Goal: Communication & Community: Ask a question

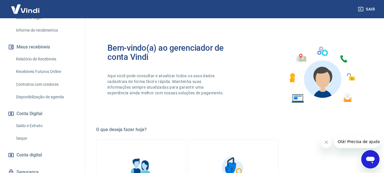
scroll to position [130, 0]
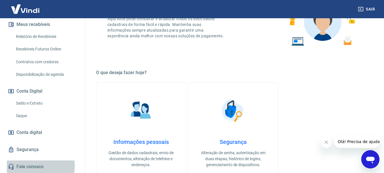
click at [24, 166] on link "Fale conosco" at bounding box center [42, 166] width 71 height 13
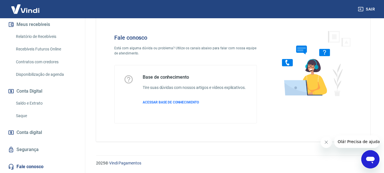
click at [348, 142] on span "Olá! Precisa de ajuda?" at bounding box center [360, 141] width 44 height 5
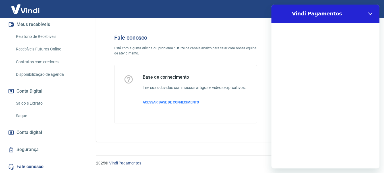
scroll to position [0, 0]
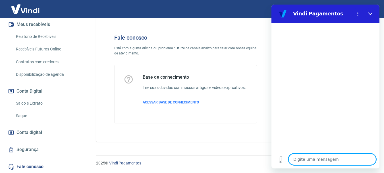
type textarea "P"
type textarea "x"
type textarea "PA"
type textarea "x"
type textarea "PAG"
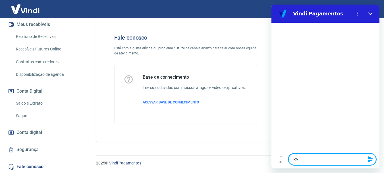
type textarea "x"
type textarea "PAGA"
type textarea "x"
type textarea "PAGAM"
type textarea "x"
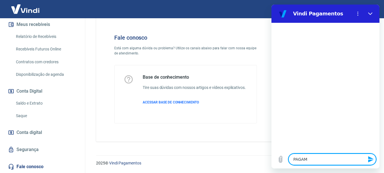
type textarea "PAGAME"
type textarea "x"
type textarea "PAGAMEN"
type textarea "x"
type textarea "PAGAMENT"
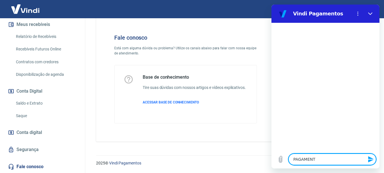
type textarea "x"
type textarea "PAGAMENTO"
type textarea "x"
type textarea "PAGAMENTOS"
type textarea "x"
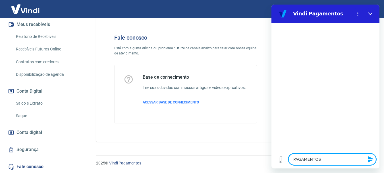
type textarea "PAGAMENTOS"
type textarea "x"
type textarea "PAGAMENTOS R"
type textarea "x"
type textarea "PAGAMENTOS RE"
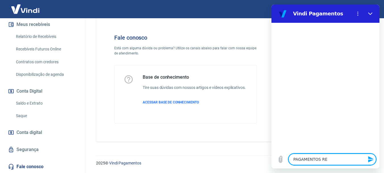
type textarea "x"
type textarea "PAGAMENTOS REC"
type textarea "x"
type textarea "PAGAMENTOS RECU"
type textarea "x"
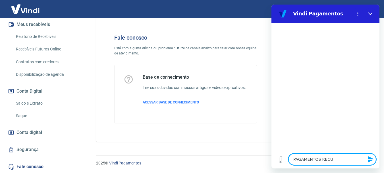
type textarea "PAGAMENTOS RECUZ"
type textarea "x"
type textarea "PAGAMENTOS RECUZA"
type textarea "x"
type textarea "PAGAMENTOS RECUZAD"
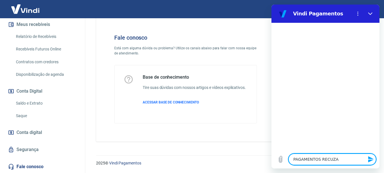
type textarea "x"
type textarea "PAGAMENTOS RECUZADO"
type textarea "x"
type textarea "PAGAMENTOS RECUZADOS"
type textarea "x"
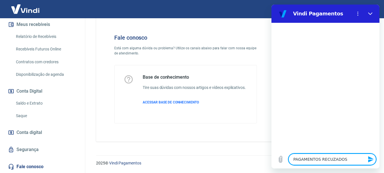
type textarea "PAGAMENTOS RECUZADOS"
type textarea "x"
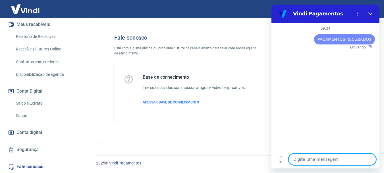
type textarea "x"
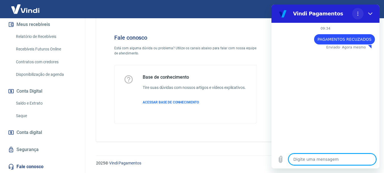
click at [356, 16] on button "Menu de opções" at bounding box center [357, 13] width 11 height 11
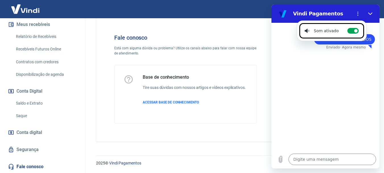
click at [327, 84] on div "09:34 diz: PAGAMENTOS RECUZADOS Enviado · Agora mesmo" at bounding box center [326, 86] width 108 height 127
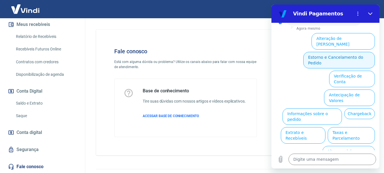
click at [342, 52] on button "Estorno e Cancelamento do Pedido" at bounding box center [339, 60] width 72 height 16
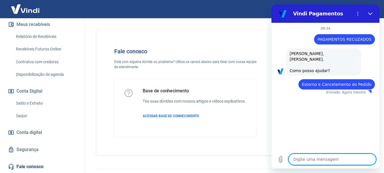
type textarea "x"
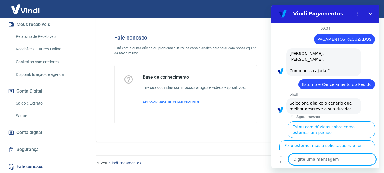
click at [297, 160] on textarea at bounding box center [333, 158] width 88 height 11
type textarea "C"
type textarea "x"
type textarea "CA"
type textarea "x"
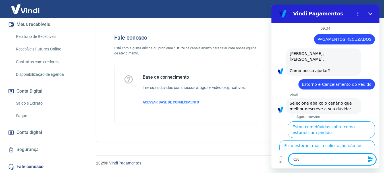
type textarea "CAN"
type textarea "x"
type textarea "CANC"
type textarea "x"
type textarea "CANCE"
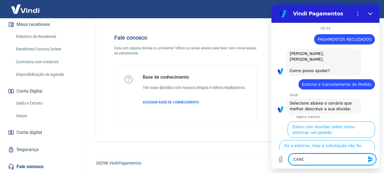
type textarea "x"
type textarea "CANCEL"
type textarea "x"
type textarea "CANCELA"
type textarea "x"
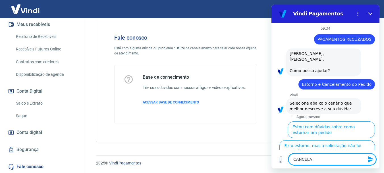
type textarea "CANCELAD"
type textarea "x"
type textarea "CANCELADO"
type textarea "x"
type textarea "CANCELADO"
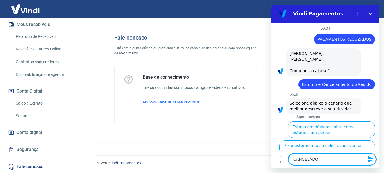
type textarea "x"
type textarea "CANCELADO A"
type textarea "x"
type textarea "CANCELADO AU"
type textarea "x"
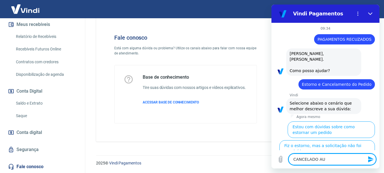
type textarea "CANCELADO AUT"
type textarea "x"
type textarea "CANCELADO AUTO"
type textarea "x"
type textarea "CANCELADO AUTOM"
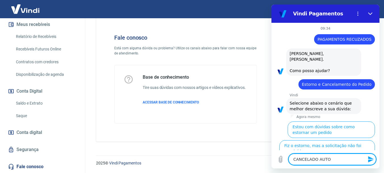
type textarea "x"
type textarea "CANCELADO AUTOMA"
type textarea "x"
type textarea "CANCELADO AUTOMAT"
type textarea "x"
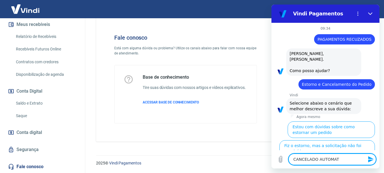
type textarea "CANCELADO AUTOMATI"
type textarea "x"
type textarea "CANCELADO AUTOMATIC"
type textarea "x"
type textarea "CANCELADO AUTOMATICA"
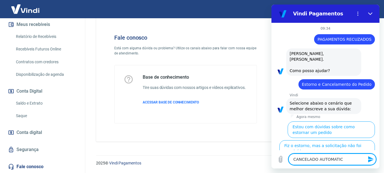
type textarea "x"
type textarea "CANCELADO AUTOMATICAM"
type textarea "x"
type textarea "CANCELADO AUTOMATICAME"
type textarea "x"
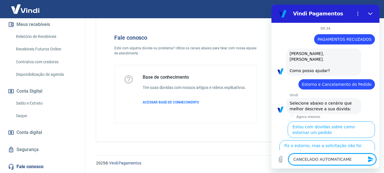
type textarea "CANCELADO AUTOMATICAMEN"
type textarea "x"
type textarea "CANCELADO AUTOMATICAMENT"
type textarea "x"
type textarea "CANCELADO AUTOMATICAMENTE"
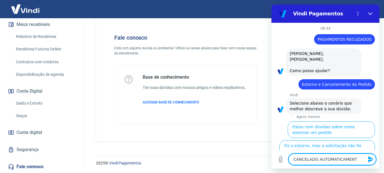
type textarea "x"
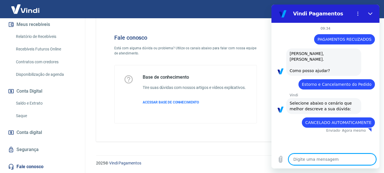
type textarea "x"
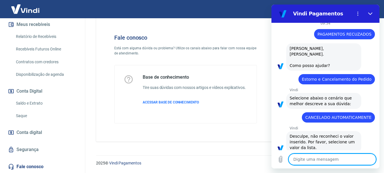
scroll to position [14, 0]
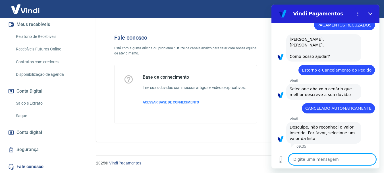
click at [313, 159] on textarea at bounding box center [333, 158] width 88 height 11
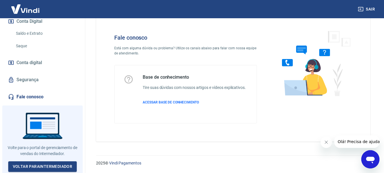
scroll to position [199, 0]
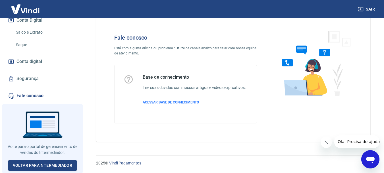
click at [32, 95] on link "Fale conosco" at bounding box center [42, 95] width 71 height 13
click at [22, 96] on link "Fale conosco" at bounding box center [42, 95] width 71 height 13
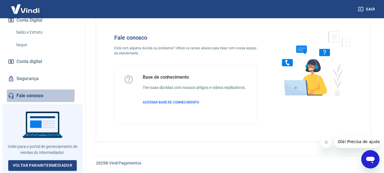
click at [22, 96] on link "Fale conosco" at bounding box center [42, 95] width 71 height 13
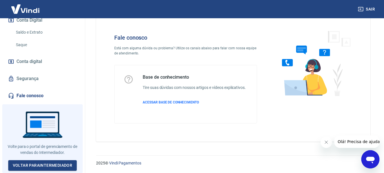
click at [368, 161] on icon "Abrir janela de mensagens" at bounding box center [370, 159] width 10 height 10
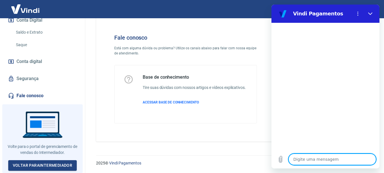
click at [299, 159] on textarea at bounding box center [333, 158] width 88 height 11
type textarea "e"
type textarea "x"
type textarea "ee"
type textarea "x"
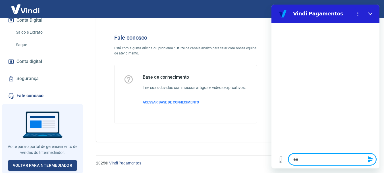
type textarea "eer"
type textarea "x"
type textarea "eero"
type textarea "x"
type textarea "eeros"
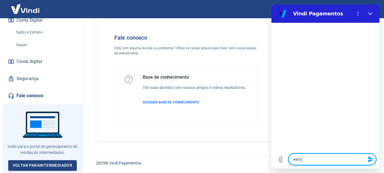
type textarea "x"
type textarea "eeros"
type textarea "x"
type textarea "eeros"
type textarea "x"
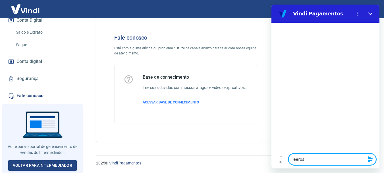
type textarea "eero"
type textarea "x"
type textarea "eer"
type textarea "x"
type textarea "ee"
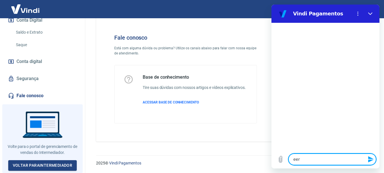
type textarea "x"
type textarea "e"
type textarea "x"
type textarea "er"
type textarea "x"
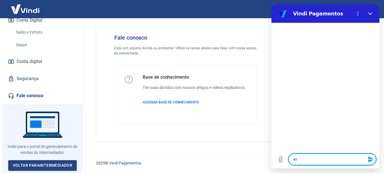
type textarea "err"
type textarea "x"
type textarea "erro"
type textarea "x"
type textarea "erros"
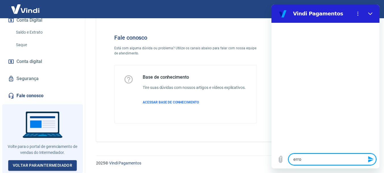
type textarea "x"
type textarea "erros"
type textarea "x"
type textarea "erros d"
type textarea "x"
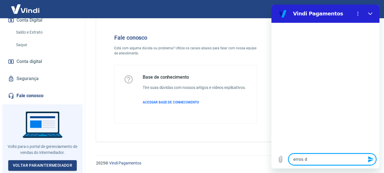
type textarea "erros de"
type textarea "x"
type textarea "erros de"
type textarea "x"
type textarea "erros de p"
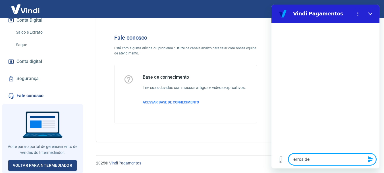
type textarea "x"
type textarea "erros de pa"
type textarea "x"
type textarea "erros de pag"
type textarea "x"
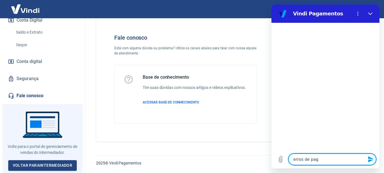
type textarea "erros de pa"
type textarea "x"
type textarea "erros de p"
type textarea "x"
type textarea "erros de"
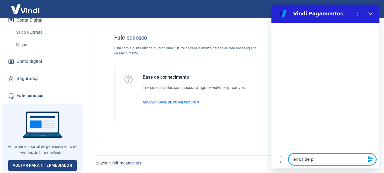
type textarea "x"
type textarea "erros de"
type textarea "x"
type textarea "erros d"
type textarea "x"
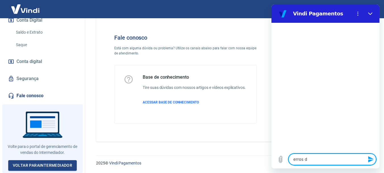
type textarea "erros"
type textarea "x"
type textarea "erros"
type textarea "x"
type textarea "erro"
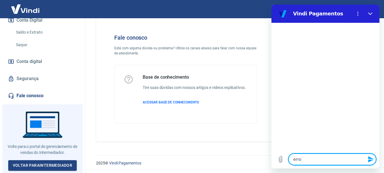
type textarea "x"
type textarea "err"
type textarea "x"
type textarea "er"
type textarea "x"
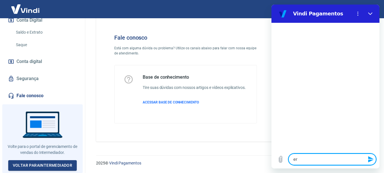
type textarea "e"
type textarea "x"
type textarea "e"
type textarea "x"
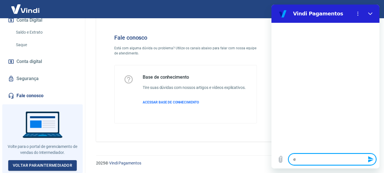
type textarea "x"
type textarea "p"
type textarea "x"
type textarea "pa"
type textarea "x"
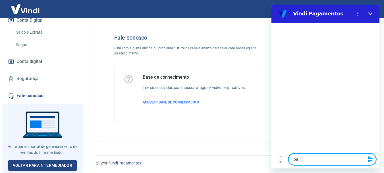
type textarea "pag"
type textarea "x"
type textarea "paga"
type textarea "x"
type textarea "pagam"
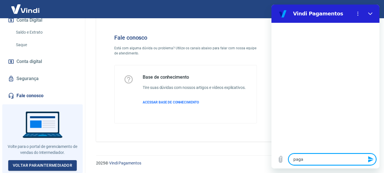
type textarea "x"
type textarea "pagame"
type textarea "x"
type textarea "pagamen"
type textarea "x"
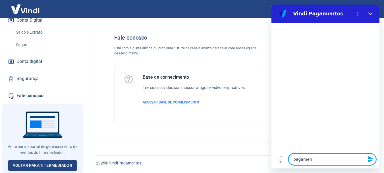
type textarea "pagament"
type textarea "x"
type textarea "pagamento"
type textarea "x"
type textarea "pagamentos"
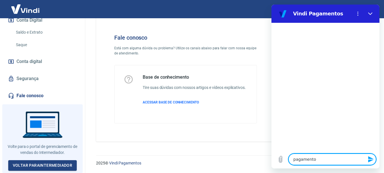
type textarea "x"
type textarea "pagamentos"
type textarea "x"
type textarea "pagamentos r"
type textarea "x"
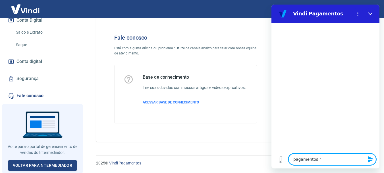
type textarea "pagamentos re"
type textarea "x"
type textarea "pagamentos rec"
type textarea "x"
type textarea "pagamentos recu"
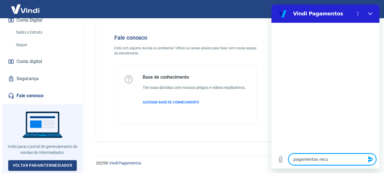
type textarea "x"
type textarea "pagamentos recuz"
type textarea "x"
type textarea "pagamentos recuza"
type textarea "x"
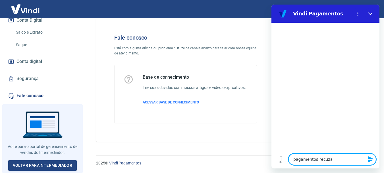
type textarea "pagamentos recuzad"
type textarea "x"
type textarea "pagamentos recuzado"
type textarea "x"
type textarea "pagamentos recuzados"
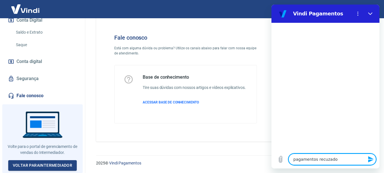
type textarea "x"
type textarea "pagamentos recuzados"
type textarea "x"
type textarea "pagamentos recuzados a"
type textarea "x"
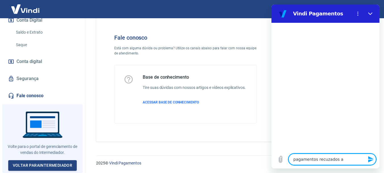
type textarea "pagamentos recuzados au"
type textarea "x"
type textarea "pagamentos recuzados aut"
type textarea "x"
type textarea "pagamentos recuzados auto"
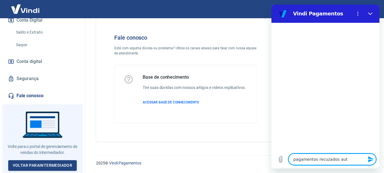
type textarea "x"
type textarea "pagamentos recuzados autom"
type textarea "x"
type textarea "pagamentos recuzados automa"
type textarea "x"
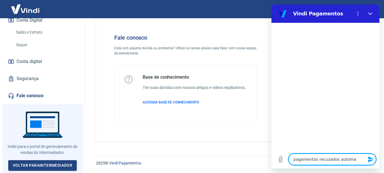
type textarea "pagamentos recuzados automat"
type textarea "x"
type textarea "pagamentos recuzados automati"
type textarea "x"
type textarea "pagamentos recuzados automatic"
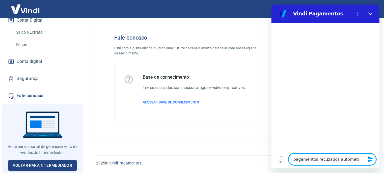
type textarea "x"
type textarea "pagamentos recuzados automatica"
type textarea "x"
type textarea "pagamentos recuzados automaticam"
type textarea "x"
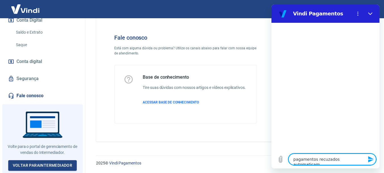
type textarea "pagamentos recuzados automaticame"
type textarea "x"
type textarea "pagamentos recuzados automaticamen"
type textarea "x"
type textarea "pagamentos recuzados automaticament"
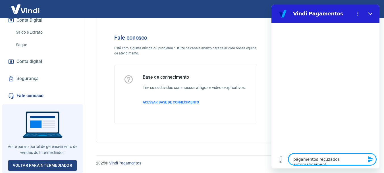
type textarea "x"
type textarea "pagamentos recuzados automaticamente"
type textarea "x"
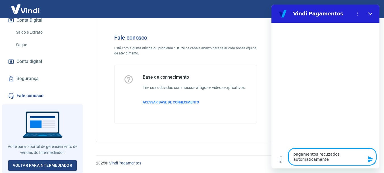
drag, startPoint x: 330, startPoint y: 159, endPoint x: 256, endPoint y: 134, distance: 77.5
click at [272, 134] on html "Vindi Pagamentos Digite uma mensagem pagamentos recuzados automaticamente x" at bounding box center [326, 87] width 108 height 164
paste textarea "edidos recusados – Solicitação de revisão urg"
type textarea "pedidos recusados – Solicitação de revisão urgente"
type textarea "x"
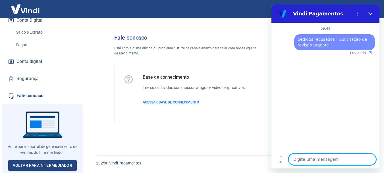
type textarea "x"
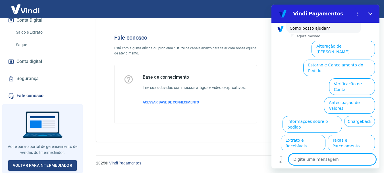
scroll to position [56, 0]
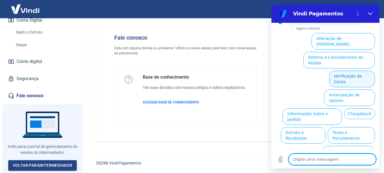
click at [344, 71] on button "Verificação de Conta" at bounding box center [352, 79] width 46 height 16
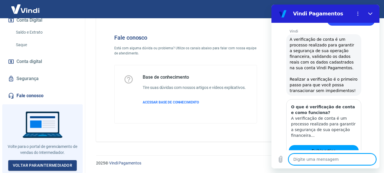
scroll to position [98, 0]
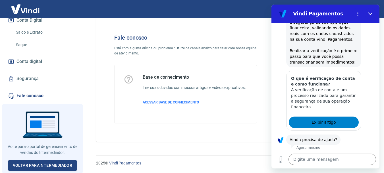
click at [313, 124] on span "Exibir artigo" at bounding box center [324, 122] width 24 height 7
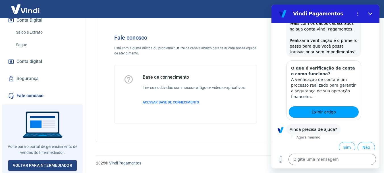
scroll to position [112, 0]
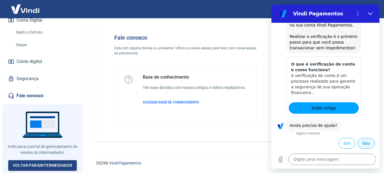
click at [358, 143] on button "Não" at bounding box center [366, 143] width 17 height 11
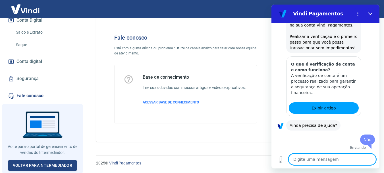
type textarea "x"
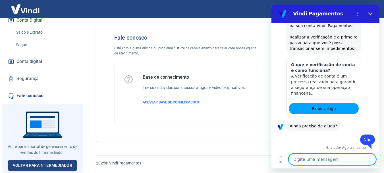
scroll to position [113, 0]
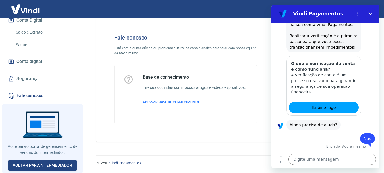
click at [364, 137] on span "Não" at bounding box center [368, 138] width 8 height 6
click at [314, 153] on div "Digite uma mensagem x" at bounding box center [326, 159] width 108 height 18
click at [312, 160] on textarea at bounding box center [333, 158] width 88 height 11
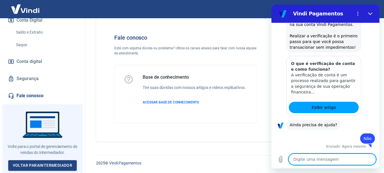
paste textarea "pedidos recusados – Solicitação de revisão urgente"
type textarea "pedidos recusados – Solicitação de revisão urgente"
type textarea "x"
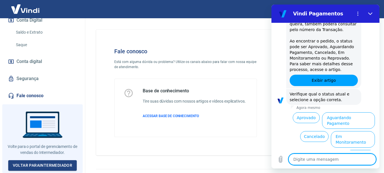
scroll to position [358, 0]
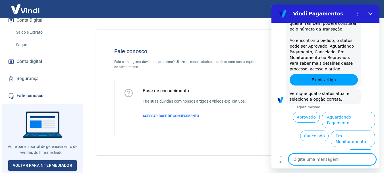
click at [354, 149] on button "Reprovado" at bounding box center [360, 154] width 29 height 11
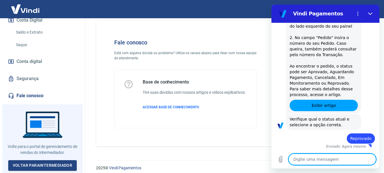
scroll to position [14, 0]
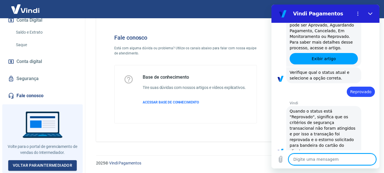
click at [313, 158] on textarea at bounding box center [333, 158] width 88 height 11
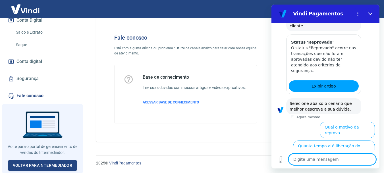
scroll to position [514, 0]
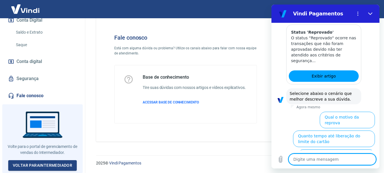
click at [332, 149] on button "Cliente confiável e cadastrou os dados corretos" at bounding box center [336, 157] width 77 height 16
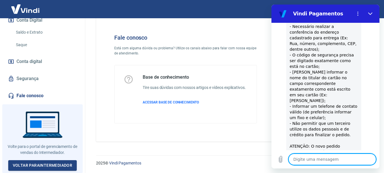
scroll to position [769, 0]
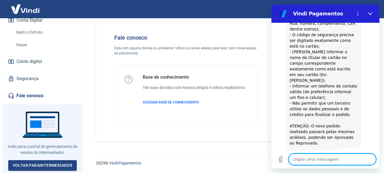
click at [341, 166] on button "Sim" at bounding box center [347, 171] width 16 height 11
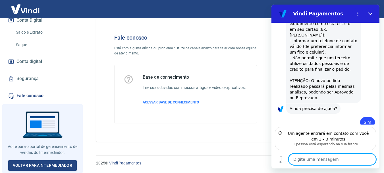
scroll to position [816, 0]
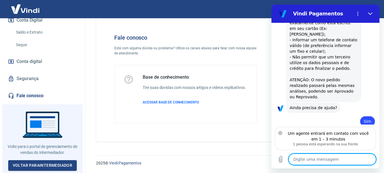
click at [312, 160] on textarea at bounding box center [333, 158] width 88 height 11
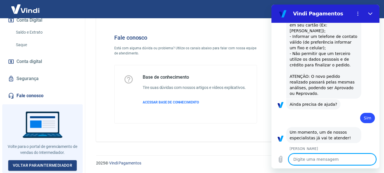
scroll to position [820, 0]
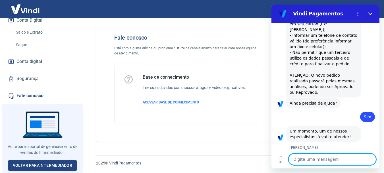
click at [317, 159] on textarea at bounding box center [333, 158] width 88 height 11
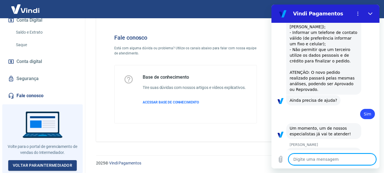
type textarea "x"
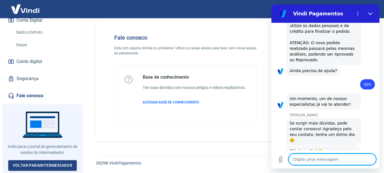
scroll to position [854, 0]
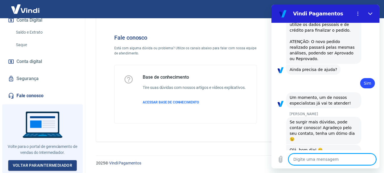
click at [314, 161] on textarea at bounding box center [333, 158] width 88 height 11
type textarea "B"
type textarea "x"
type textarea "Bo"
type textarea "x"
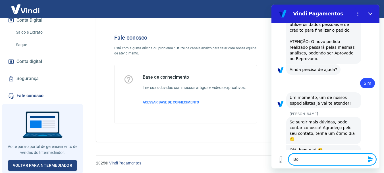
type textarea "Bom"
type textarea "x"
type textarea "Bom"
type textarea "x"
type textarea "Bom d"
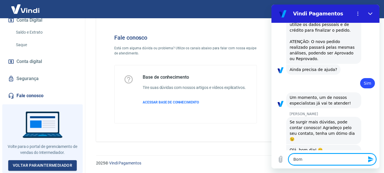
type textarea "x"
type textarea "Bom di"
type textarea "x"
type textarea "Bom dia"
type textarea "x"
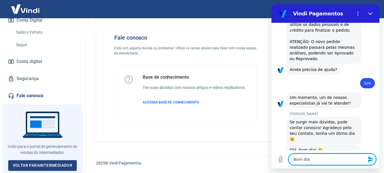
type textarea "Bom dia"
type textarea "x"
type textarea "Bom dia A"
type textarea "x"
type textarea "Bom dia An"
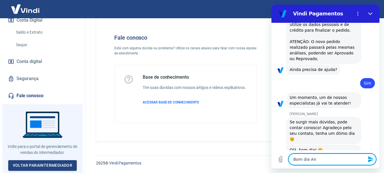
type textarea "x"
type textarea "Bom dia And"
type textarea "x"
type textarea "Bom dia Andr"
type textarea "x"
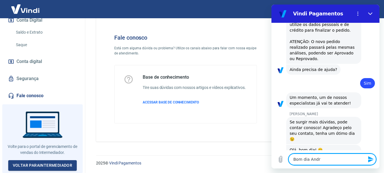
type textarea "Bom dia Andre"
type textarea "x"
type textarea "Bom dia Andres"
type textarea "x"
type textarea "Bom dia Andress"
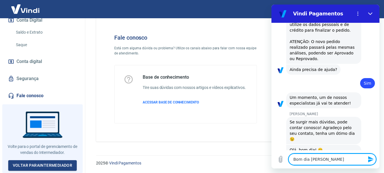
type textarea "x"
type textarea "Bom dia Andres"
type textarea "x"
type textarea "Bom dia Andre"
type textarea "x"
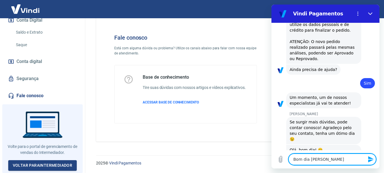
type textarea "Bom dia Andrez"
type textarea "x"
type textarea "Bom dia Andrezz"
type textarea "x"
type textarea "Bom dia Andrezza"
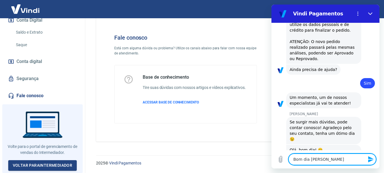
type textarea "x"
type textarea "Bom dia Andrezza."
type textarea "x"
type textarea "Bom dia Andrezza."
type textarea "x"
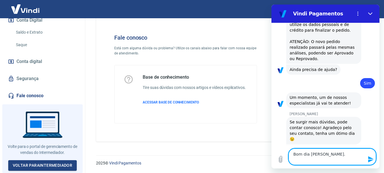
type textarea "Bom dia Andrezza. V"
type textarea "x"
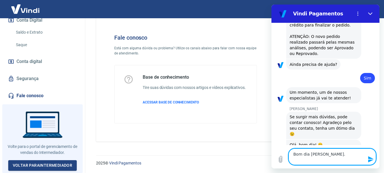
paste textarea "Sou Viviane Leticia, responsável pelo e-commerce da Fuse Racing, integrado à pl…"
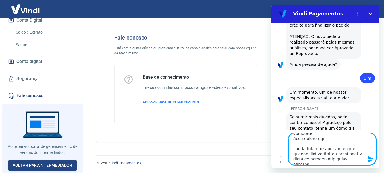
scroll to position [57, 0]
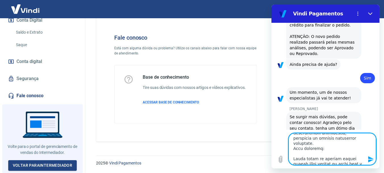
drag, startPoint x: 303, startPoint y: 152, endPoint x: 353, endPoint y: 148, distance: 49.6
click at [353, 148] on textarea at bounding box center [333, 149] width 88 height 32
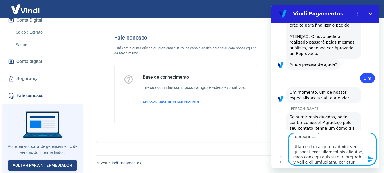
scroll to position [230, 0]
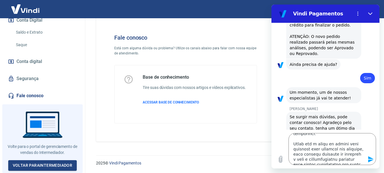
click at [371, 159] on icon "Enviar mensagem" at bounding box center [371, 159] width 7 height 7
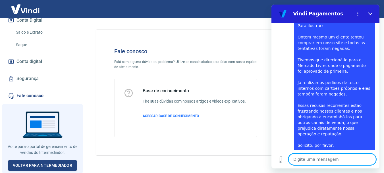
scroll to position [14, 0]
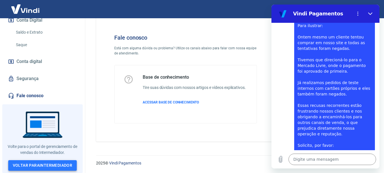
click at [52, 164] on link "Voltar para Intermediador" at bounding box center [42, 165] width 69 height 11
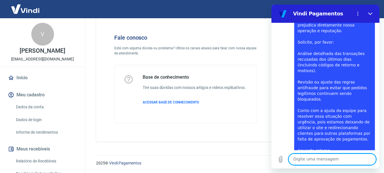
click at [313, 162] on textarea at bounding box center [333, 158] width 88 height 11
paste textarea "TRANSAÇÃO 228160287 17/09/25 - 16:52"
type textarea "TRANSAÇÃO 228160287 17/09/25 - 16:52"
type textarea "x"
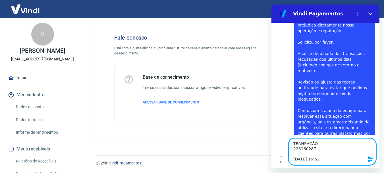
click at [293, 159] on textarea "TRANSAÇÃO 228160287 17/09/25 - 16:52" at bounding box center [333, 151] width 88 height 27
type textarea "TRANSAÇÃO 228160287 17/09/25 - 16:52"
type textarea "x"
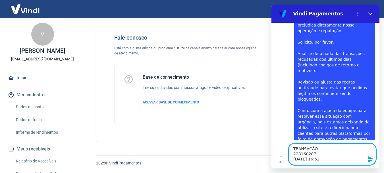
type textarea "TRANSAÇÃO 22816028717/09/25 - 16:52"
type textarea "x"
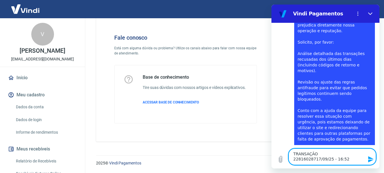
type textarea "TRANSAÇÃO 228160287 17/09/25 - 16:52"
type textarea "x"
type textarea "TRANSAÇÃO 228160287 7/09/25 - 16:52"
type textarea "x"
type textarea "TRANSAÇÃO 228160287 /09/25 - 16:52"
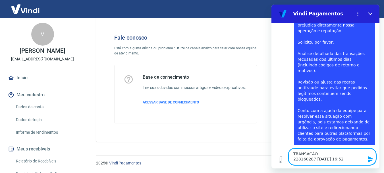
type textarea "x"
type textarea "TRANSAÇÃO 228160287 09/25 - 16:52"
type textarea "x"
type textarea "TRANSAÇÃO 228160287 9/25 - 16:52"
type textarea "x"
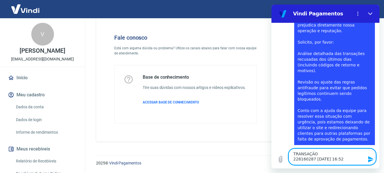
type textarea "TRANSAÇÃO 228160287 /25 - 16:52"
type textarea "x"
type textarea "TRANSAÇÃO 228160287 25 - 16:52"
type textarea "x"
type textarea "TRANSAÇÃO 228160287 5 - 16:52"
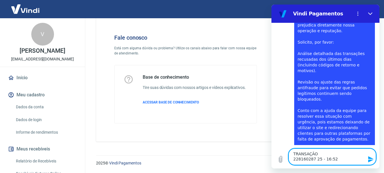
type textarea "x"
type textarea "TRANSAÇÃO 228160287 - 16:52"
type textarea "x"
type textarea "TRANSAÇÃO 228160287 - 16:52"
type textarea "x"
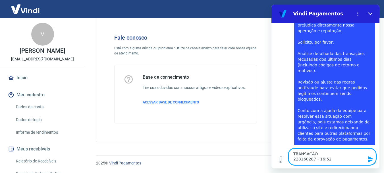
type textarea "TRANSAÇÃO 228160287 16:52"
type textarea "x"
type textarea "TRANSAÇÃO 228160287 16:52"
type textarea "x"
type textarea "TRANSAÇÃO 228160287 6:52"
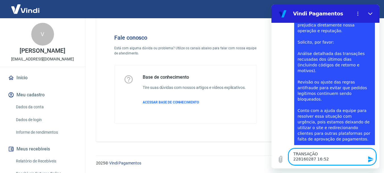
type textarea "x"
type textarea "TRANSAÇÃO 228160287 :52"
type textarea "x"
type textarea "TRANSAÇÃO 228160287 52"
type textarea "x"
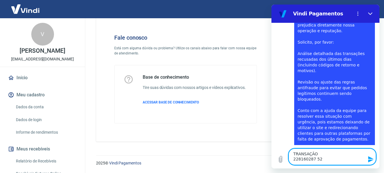
type textarea "TRANSAÇÃO 228160287 2"
type textarea "x"
type textarea "TRANSAÇÃO 228160287"
type textarea "x"
click at [351, 153] on textarea "TRANSAÇÃO 228160287" at bounding box center [333, 156] width 88 height 16
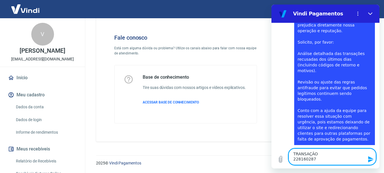
type textarea "TRANSAÇÃO228160287"
type textarea "x"
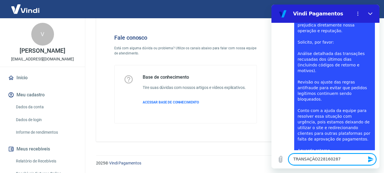
type textarea "TRANSAÇÃO 228160287"
type textarea "x"
click at [340, 160] on textarea "TRANSAÇÃO 228160287" at bounding box center [333, 158] width 88 height 11
type textarea "TRANSAÇÃO 228160287"
type textarea "x"
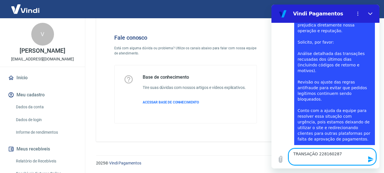
scroll to position [1202, 0]
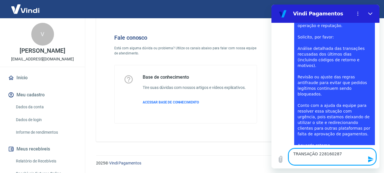
paste textarea "VICTOR EDUARDO BUENO ATAIDE"
type textarea "TRANSAÇÃO 228160287 VICTOR EDUARDO BUENO ATAIDE"
type textarea "x"
type textarea "TRANSAÇÃO 228160287 VICTOR EDUARDO BUENO ATAIDE"
type textarea "x"
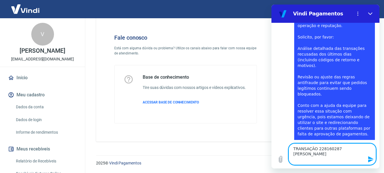
type textarea "TRANSAÇÃO 228160287 VICTOR EDUARDO BUENO ATAIDE e"
type textarea "x"
type textarea "TRANSAÇÃO 228160287 VICTOR EDUARDO BUENO ATAIDE es"
type textarea "x"
type textarea "TRANSAÇÃO 228160287 VICTOR EDUARDO BUENO ATAIDE ess"
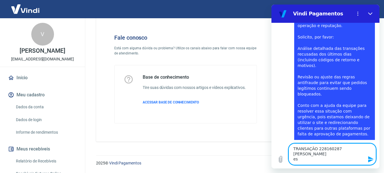
type textarea "x"
type textarea "TRANSAÇÃO 228160287 VICTOR EDUARDO BUENO ATAIDE esse"
type textarea "x"
type textarea "TRANSAÇÃO 228160287 VICTOR EDUARDO BUENO ATAIDE esse"
type textarea "x"
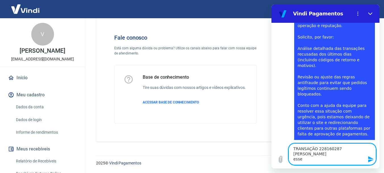
type textarea "TRANSAÇÃO 228160287 VICTOR EDUARDO BUENO ATAIDE esse f"
type textarea "x"
type textarea "TRANSAÇÃO 228160287 VICTOR EDUARDO BUENO ATAIDE esse fo"
type textarea "x"
type textarea "TRANSAÇÃO 228160287 VICTOR EDUARDO BUENO ATAIDE esse foi"
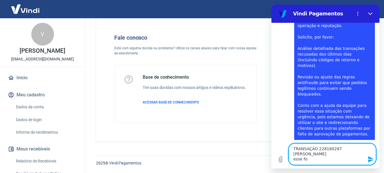
type textarea "x"
type textarea "TRANSAÇÃO 228160287 VICTOR EDUARDO BUENO ATAIDE esse foi"
type textarea "x"
type textarea "TRANSAÇÃO 228160287 VICTOR EDUARDO BUENO ATAIDE esse foi o"
type textarea "x"
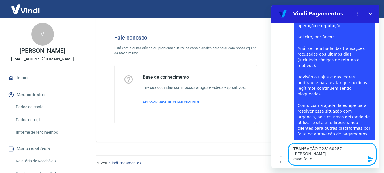
type textarea "TRANSAÇÃO 228160287 VICTOR EDUARDO BUENO ATAIDE esse foi o"
type textarea "x"
type textarea "TRANSAÇÃO 228160287 VICTOR EDUARDO BUENO ATAIDE esse foi o u"
type textarea "x"
type textarea "TRANSAÇÃO 228160287 VICTOR EDUARDO BUENO ATAIDE esse foi o ul"
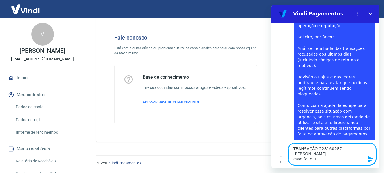
type textarea "x"
type textarea "TRANSAÇÃO 228160287 VICTOR EDUARDO BUENO ATAIDE esse foi o ult"
type textarea "x"
type textarea "TRANSAÇÃO 228160287 VICTOR EDUARDO BUENO ATAIDE esse foi o ul"
type textarea "x"
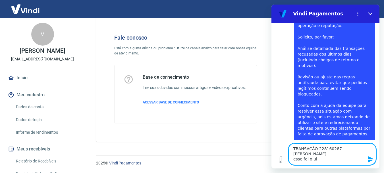
type textarea "TRANSAÇÃO 228160287 VICTOR EDUARDO BUENO ATAIDE esse foi o u"
type textarea "x"
type textarea "TRANSAÇÃO 228160287 VICTOR EDUARDO BUENO ATAIDE esse foi o"
type textarea "x"
type textarea "TRANSAÇÃO 228160287 VICTOR EDUARDO BUENO ATAIDE esse foi o"
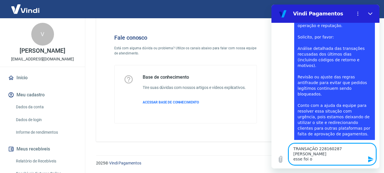
type textarea "x"
type textarea "TRANSAÇÃO 228160287 VICTOR EDUARDO BUENO ATAIDE esse foi"
type textarea "x"
type textarea "TRANSAÇÃO 228160287 VICTOR EDUARDO BUENO ATAIDE esse foi"
type textarea "x"
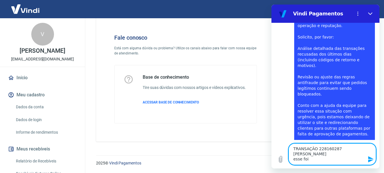
type textarea "TRANSAÇÃO 228160287 VICTOR EDUARDO BUENO ATAIDE esse foi"
type textarea "x"
type textarea "TRANSAÇÃO 228160287 VICTOR EDUARDO BUENO ATAIDE esse foi o"
type textarea "x"
type textarea "TRANSAÇÃO 228160287 VICTOR EDUARDO BUENO ATAIDE esse foi o"
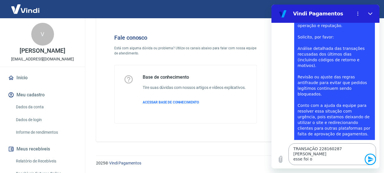
click at [328, 159] on textarea "TRANSAÇÃO 228160287 VICTOR EDUARDO BUENO ATAIDE esse foi o" at bounding box center [333, 154] width 88 height 22
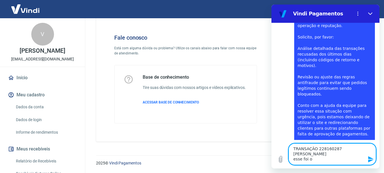
type textarea "TRANSAÇÃO 228160287 VICTOR EDUARDO BUENO ATAIDE esse foi oq"
type textarea "x"
type textarea "TRANSAÇÃO 228160287 VICTOR EDUARDO BUENO ATAIDE esse foi oqu"
type textarea "x"
type textarea "TRANSAÇÃO 228160287 VICTOR EDUARDO BUENO ATAIDE esse foi oque"
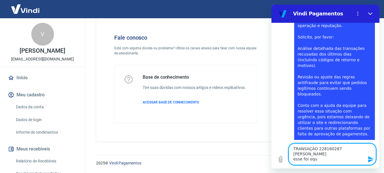
type textarea "x"
type textarea "TRANSAÇÃO 228160287 VICTOR EDUARDO BUENO ATAIDE esse foi oque"
type textarea "x"
type textarea "TRANSAÇÃO 228160287 VICTOR EDUARDO BUENO ATAIDE esse foi oque t"
type textarea "x"
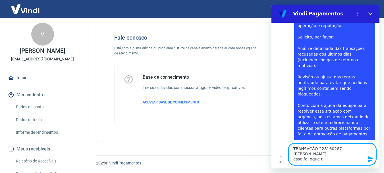
type textarea "TRANSAÇÃO 228160287 VICTOR EDUARDO BUENO ATAIDE esse foi oque te"
type textarea "x"
type textarea "TRANSAÇÃO 228160287 VICTOR EDUARDO BUENO ATAIDE esse foi oque ten"
type textarea "x"
type textarea "TRANSAÇÃO 228160287 VICTOR EDUARDO BUENO ATAIDE esse foi oque tent"
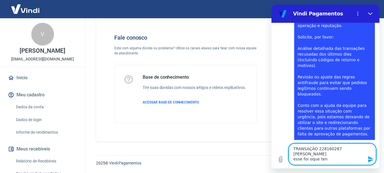
type textarea "x"
type textarea "TRANSAÇÃO 228160287 VICTOR EDUARDO BUENO ATAIDE esse foi oque tenta"
type textarea "x"
type textarea "TRANSAÇÃO 228160287 VICTOR EDUARDO BUENO ATAIDE esse foi oque tentan"
type textarea "x"
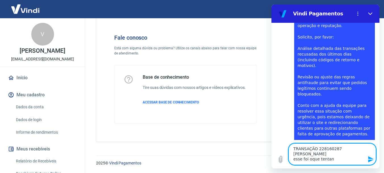
type textarea "TRANSAÇÃO 228160287 VICTOR EDUARDO BUENO ATAIDE esse foi oque tenta"
type textarea "x"
type textarea "TRANSAÇÃO 228160287 VICTOR EDUARDO BUENO ATAIDE esse foi oque tentam"
type textarea "x"
type textarea "TRANSAÇÃO 228160287 VICTOR EDUARDO BUENO ATAIDE esse foi oque tentamo"
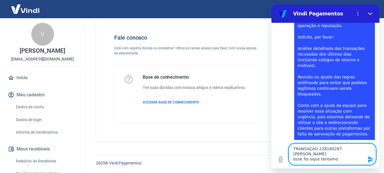
type textarea "x"
type textarea "TRANSAÇÃO 228160287 VICTOR EDUARDO BUENO ATAIDE esse foi oque tentamos"
type textarea "x"
type textarea "TRANSAÇÃO 228160287 VICTOR EDUARDO BUENO ATAIDE esse foi oque tentamos"
type textarea "x"
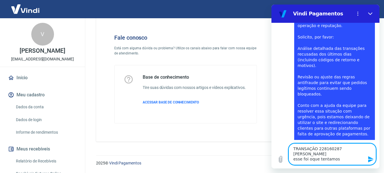
type textarea "TRANSAÇÃO 228160287 VICTOR EDUARDO BUENO ATAIDE esse foi oque tentamos o"
type textarea "x"
type textarea "TRANSAÇÃO 228160287 VICTOR EDUARDO BUENO ATAIDE esse foi oque tentamos on"
type textarea "x"
type textarea "TRANSAÇÃO 228160287 VICTOR EDUARDO BUENO ATAIDE esse foi oque tentamos ont"
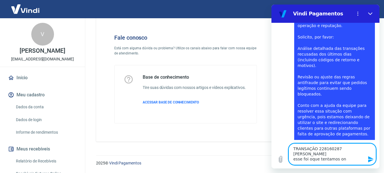
type textarea "x"
type textarea "TRANSAÇÃO 228160287 VICTOR EDUARDO BUENO ATAIDE esse foi oque tentamos onte"
type textarea "x"
type textarea "TRANSAÇÃO 228160287 VICTOR EDUARDO BUENO ATAIDE esse foi oque tentamos ontem"
type textarea "x"
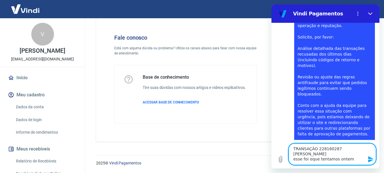
type textarea "TRANSAÇÃO 228160287 VICTOR EDUARDO BUENO ATAIDE esse foi oque tentamos ontem"
type textarea "x"
type textarea "TRANSAÇÃO 228160287 VICTOR EDUARDO BUENO ATAIDE esse foi oque tentamos ontem"
type textarea "x"
type textarea "TRANSAÇÃO 228160287 VICTOR EDUARDO BUENO ATAIDE esse foi oque tentamos ontem,"
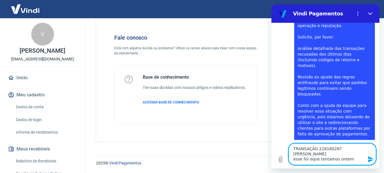
type textarea "x"
type textarea "TRANSAÇÃO 228160287 VICTOR EDUARDO BUENO ATAIDE esse foi oque tentamos ontem,"
type textarea "x"
type textarea "TRANSAÇÃO 228160287 VICTOR EDUARDO BUENO ATAIDE esse foi oque tentamos ontem, m"
type textarea "x"
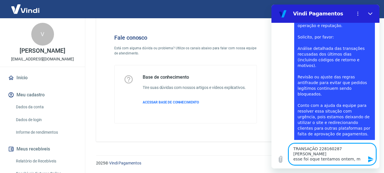
type textarea "TRANSAÇÃO 228160287 VICTOR EDUARDO BUENO ATAIDE esse foi oque tentamos ontem, ma"
type textarea "x"
type textarea "TRANSAÇÃO 228160287 VICTOR EDUARDO BUENO ATAIDE esse foi oque tentamos ontem, m…"
type textarea "x"
type textarea "TRANSAÇÃO 228160287 VICTOR EDUARDO BUENO ATAIDE esse foi oque tentamos ontem, m…"
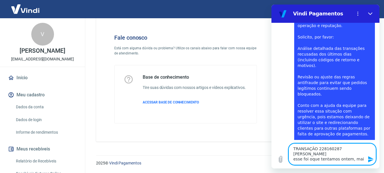
type textarea "x"
type textarea "TRANSAÇÃO 228160287 VICTOR EDUARDO BUENO ATAIDE esse foi oque tentamos ontem, m…"
type textarea "x"
type textarea "TRANSAÇÃO 228160287 VICTOR EDUARDO BUENO ATAIDE esse foi oque tentamos ontem, m…"
type textarea "x"
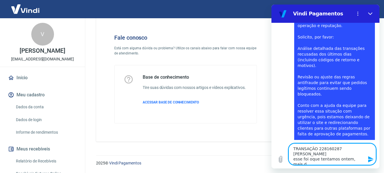
type textarea "TRANSAÇÃO 228160287 VICTOR EDUARDO BUENO ATAIDE esse foi oque tentamos ontem, m…"
type textarea "x"
type textarea "TRANSAÇÃO 228160287 VICTOR EDUARDO BUENO ATAIDE esse foi oque tentamos ontem, m…"
type textarea "x"
type textarea "TRANSAÇÃO 228160287 VICTOR EDUARDO BUENO ATAIDE esse foi oque tentamos ontem, m…"
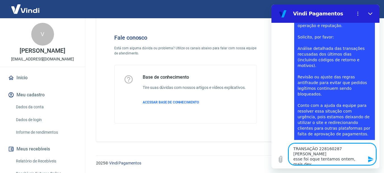
type textarea "x"
type textarea "TRANSAÇÃO 228160287 VICTOR EDUARDO BUENO ATAIDE esse foi oque tentamos ontem, m…"
type textarea "x"
type textarea "TRANSAÇÃO 228160287 VICTOR EDUARDO BUENO ATAIDE esse foi oque tentamos ontem, m…"
type textarea "x"
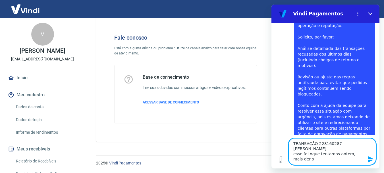
type textarea "TRANSAÇÃO 228160287 VICTOR EDUARDO BUENO ATAIDE esse foi oque tentamos ontem, m…"
type textarea "x"
type textarea "TRANSAÇÃO 228160287 VICTOR EDUARDO BUENO ATAIDE esse foi oque tentamos ontem, m…"
type textarea "x"
type textarea "TRANSAÇÃO 228160287 VICTOR EDUARDO BUENO ATAIDE esse foi oque tentamos ontem, m…"
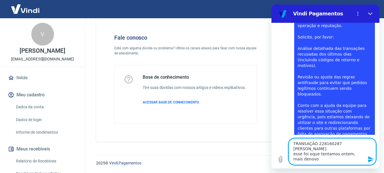
type textarea "x"
type textarea "TRANSAÇÃO 228160287 VICTOR EDUARDO BUENO ATAIDE esse foi oque tentamos ontem, m…"
type textarea "x"
type textarea "TRANSAÇÃO 228160287 VICTOR EDUARDO BUENO ATAIDE esse foi oque tentamos ontem, m…"
type textarea "x"
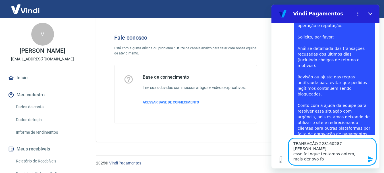
type textarea "TRANSAÇÃO 228160287 VICTOR EDUARDO BUENO ATAIDE esse foi oque tentamos ontem, m…"
type textarea "x"
type textarea "TRANSAÇÃO 228160287 VICTOR EDUARDO BUENO ATAIDE esse foi oque tentamos ontem, m…"
type textarea "x"
type textarea "TRANSAÇÃO 228160287 VICTOR EDUARDO BUENO ATAIDE esse foi oque tentamos ontem, m…"
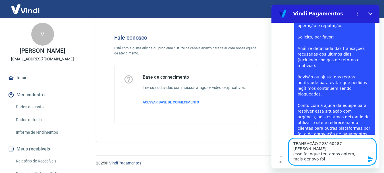
type textarea "x"
type textarea "TRANSAÇÃO 228160287 VICTOR EDUARDO BUENO ATAIDE esse foi oque tentamos ontem, m…"
type textarea "x"
type textarea "TRANSAÇÃO 228160287 VICTOR EDUARDO BUENO ATAIDE esse foi oque tentamos ontem, m…"
type textarea "x"
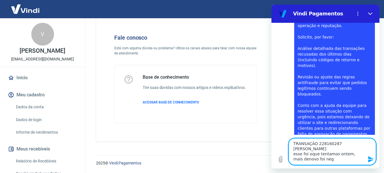
type textarea "TRANSAÇÃO 228160287 VICTOR EDUARDO BUENO ATAIDE esse foi oque tentamos ontem, m…"
type textarea "x"
type textarea "TRANSAÇÃO 228160287 VICTOR EDUARDO BUENO ATAIDE esse foi oque tentamos ontem, m…"
type textarea "x"
type textarea "TRANSAÇÃO 228160287 VICTOR EDUARDO BUENO ATAIDE esse foi oque tentamos ontem, m…"
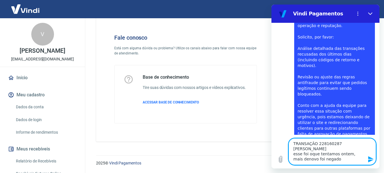
type textarea "x"
type textarea "TRANSAÇÃO 228160287 VICTOR EDUARDO BUENO ATAIDE esse foi oque tentamos ontem, m…"
type textarea "x"
type textarea "TRANSAÇÃO 228160287 VICTOR EDUARDO BUENO ATAIDE esse foi oque tentamos ontem, m…"
type textarea "x"
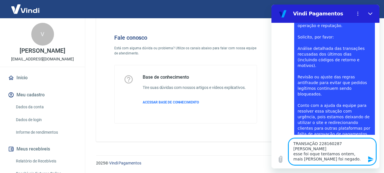
type textarea "TRANSAÇÃO 228160287 VICTOR EDUARDO BUENO ATAIDE esse foi oque tentamos ontem, m…"
type textarea "x"
type textarea "TRANSAÇÃO 228160287 VICTOR EDUARDO BUENO ATAIDE esse foi oque tentamos ontem, m…"
type textarea "x"
click at [330, 158] on textarea "TRANSAÇÃO 228160287 VICTOR EDUARDO BUENO ATAIDE esse foi oque tentamos ontem, m…" at bounding box center [333, 151] width 88 height 27
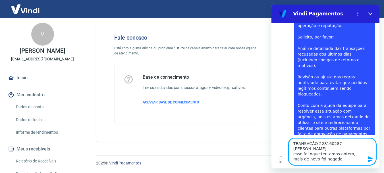
click at [328, 159] on textarea "TRANSAÇÃO 228160287 VICTOR EDUARDO BUENO ATAIDE esse foi oque tentamos ontem, m…" at bounding box center [333, 151] width 88 height 27
click at [322, 148] on textarea "TRANSAÇÃO 228160287 VICTOR EDUARDO BUENO ATAIDE esse foi oque tentamos ontem, m…" at bounding box center [333, 151] width 88 height 27
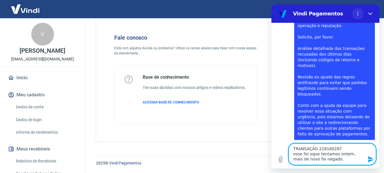
scroll to position [1207, 0]
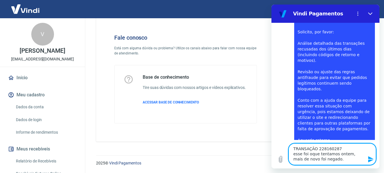
click at [344, 150] on textarea "TRANSAÇÃO 228160287 esse foi oque tentamos ontem, mais de novo foi negado." at bounding box center [333, 154] width 88 height 22
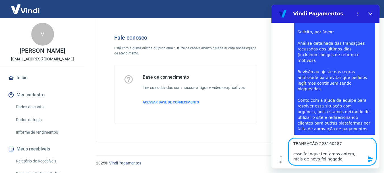
paste textarea "E-mail: eduardoataide3@gmail.com"
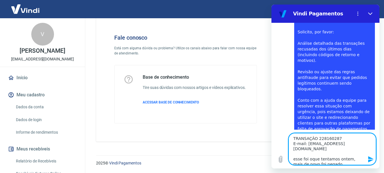
click at [295, 154] on textarea "TRANSAÇÃO 228160287 E-mail: eduardoataide3@gmail.com esse foi oque tentamos ont…" at bounding box center [333, 149] width 88 height 32
drag, startPoint x: 365, startPoint y: 156, endPoint x: 360, endPoint y: 157, distance: 4.9
click at [362, 156] on textarea "TRANSAÇÃO 228160287 E-mail: eduardoataide3@gmail.com Esse foi oque tentamos ont…" at bounding box center [333, 149] width 88 height 32
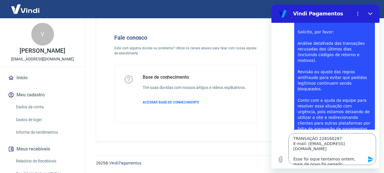
click at [369, 160] on icon "Enviar mensagem" at bounding box center [370, 159] width 5 height 6
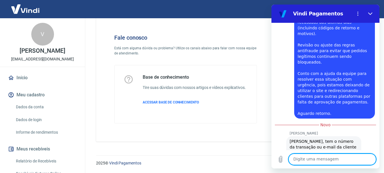
scroll to position [1233, 0]
click at [312, 158] on textarea at bounding box center [333, 158] width 88 height 11
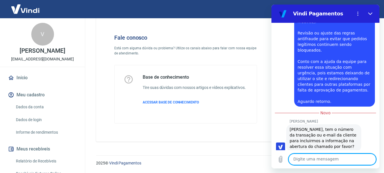
scroll to position [1294, 0]
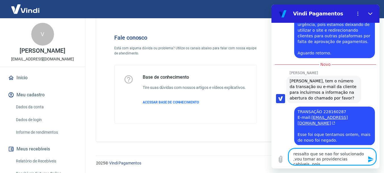
drag, startPoint x: 328, startPoint y: 154, endPoint x: 350, endPoint y: 157, distance: 22.3
click at [350, 157] on textarea "ressalto que se nao for solucionado ,vou tomar as providencias cabíveis, pois" at bounding box center [333, 156] width 88 height 16
drag, startPoint x: 359, startPoint y: 160, endPoint x: 282, endPoint y: 145, distance: 77.9
click at [283, 145] on div "Digite uma mensagem ressalto que se nao for solucionado ,vou tomar as providenc…" at bounding box center [326, 156] width 108 height 23
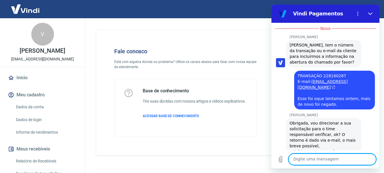
scroll to position [1340, 0]
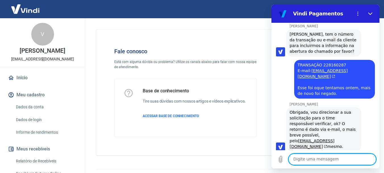
click at [313, 156] on textarea at bounding box center [333, 158] width 88 height 11
click at [374, 160] on icon "Enviar mensagem" at bounding box center [371, 159] width 7 height 7
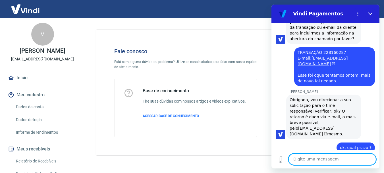
scroll to position [1354, 0]
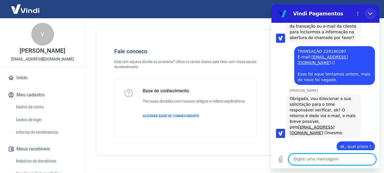
click at [369, 11] on button "Fechar" at bounding box center [370, 13] width 11 height 11
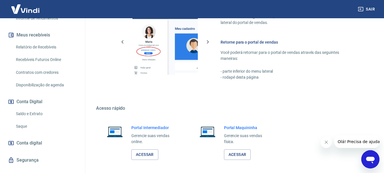
scroll to position [294, 0]
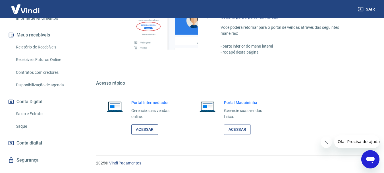
click at [143, 131] on link "Acessar" at bounding box center [144, 129] width 27 height 11
click at [352, 141] on span "Olá! Precisa de ajuda?" at bounding box center [360, 141] width 44 height 5
click at [371, 156] on div "2025 © Vindi Pagamentos" at bounding box center [233, 160] width 288 height 24
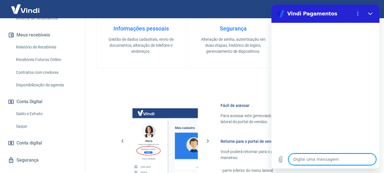
scroll to position [123, 0]
